Goal: Information Seeking & Learning: Find specific fact

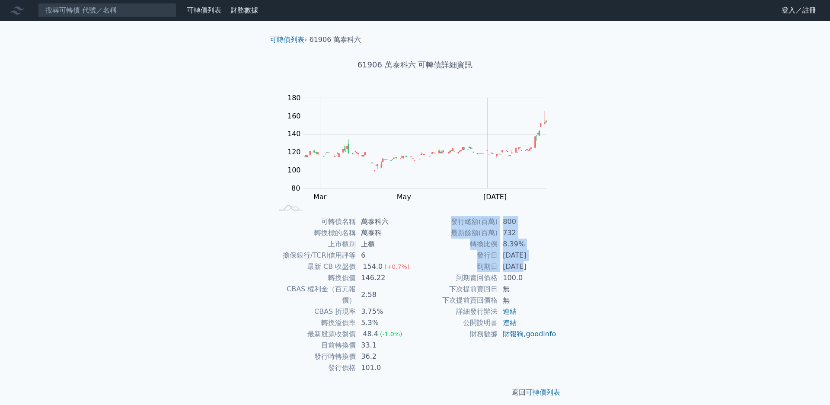
drag, startPoint x: 522, startPoint y: 267, endPoint x: 598, endPoint y: 260, distance: 76.3
click at [576, 266] on div "可轉債列表 › 61906 萬泰科六 61906 萬泰科六 可轉債詳細資訊 Zoom Out 100 40 60 80 100 120 140 160 180…" at bounding box center [415, 216] width 332 height 391
click at [644, 250] on div "可轉債列表 財務數據 可轉債列表 財務數據 登入／註冊 登入／註冊 可轉債列表 › 61906 萬泰科六 61906 萬泰科六 可轉債詳細資訊 Zoom Ou…" at bounding box center [415, 205] width 830 height 411
drag, startPoint x: 625, startPoint y: 243, endPoint x: 624, endPoint y: 233, distance: 10.4
click at [625, 242] on div "可轉債列表 財務數據 可轉債列表 財務數據 登入／註冊 登入／註冊 可轉債列表 › 61906 萬泰科六 61906 萬泰科六 可轉債詳細資訊 Zoom Ou…" at bounding box center [415, 205] width 830 height 411
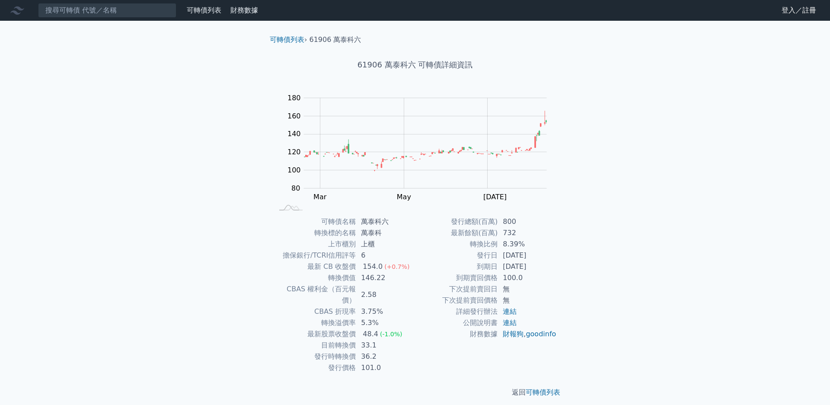
click at [635, 191] on div "可轉債列表 財務數據 可轉債列表 財務數據 登入／註冊 登入／註冊 可轉債列表 › 61906 萬泰科六 61906 萬泰科六 可轉債詳細資訊 Zoom Ou…" at bounding box center [415, 205] width 830 height 411
